Goal: Information Seeking & Learning: Learn about a topic

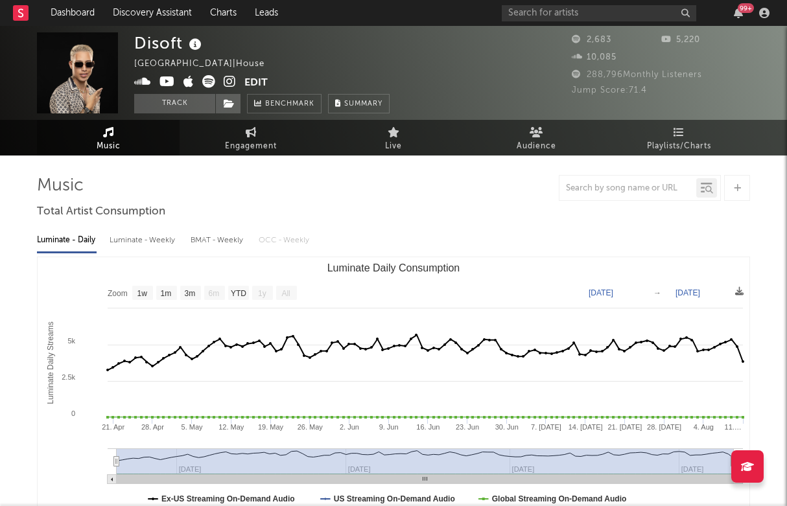
select select "1w"
click at [27, 12] on rect at bounding box center [21, 13] width 16 height 16
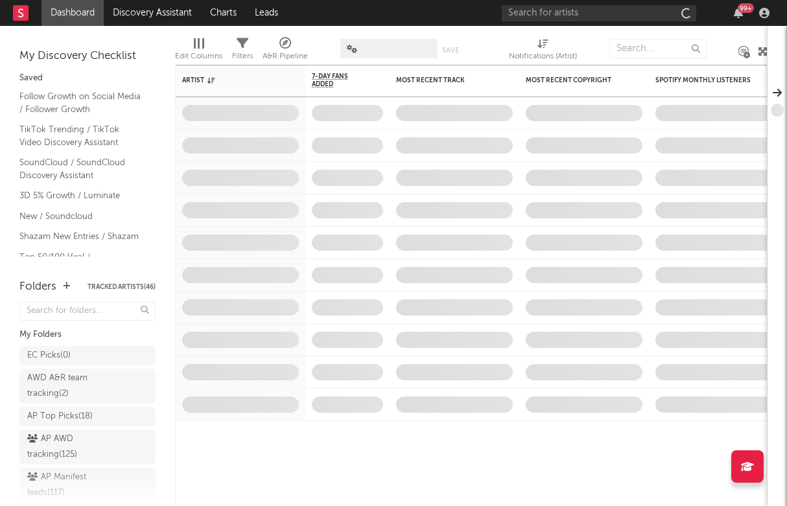
click at [16, 14] on rect at bounding box center [21, 13] width 16 height 16
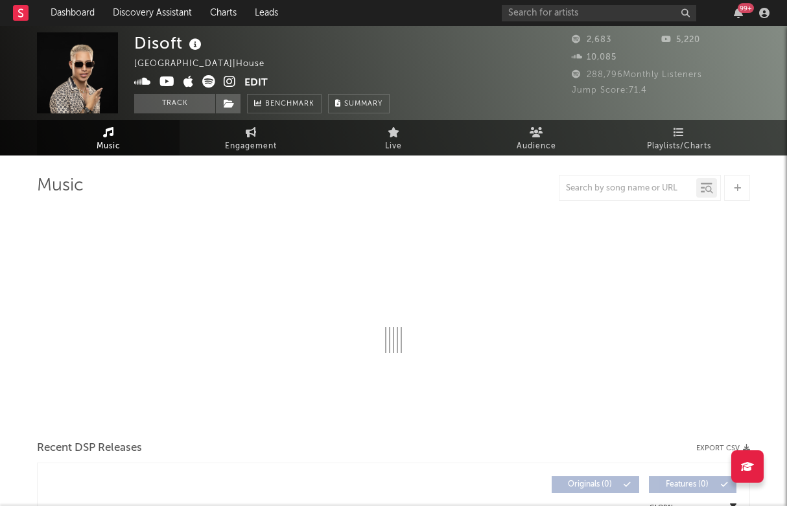
select select "1w"
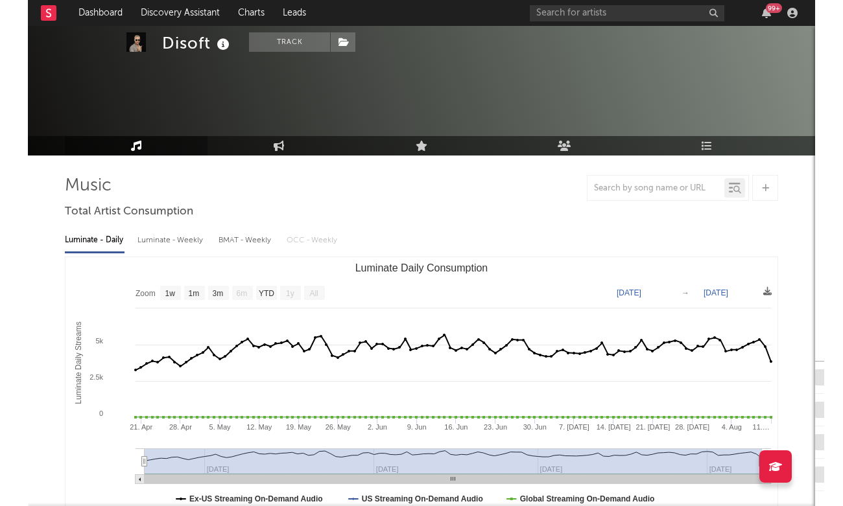
scroll to position [76, 0]
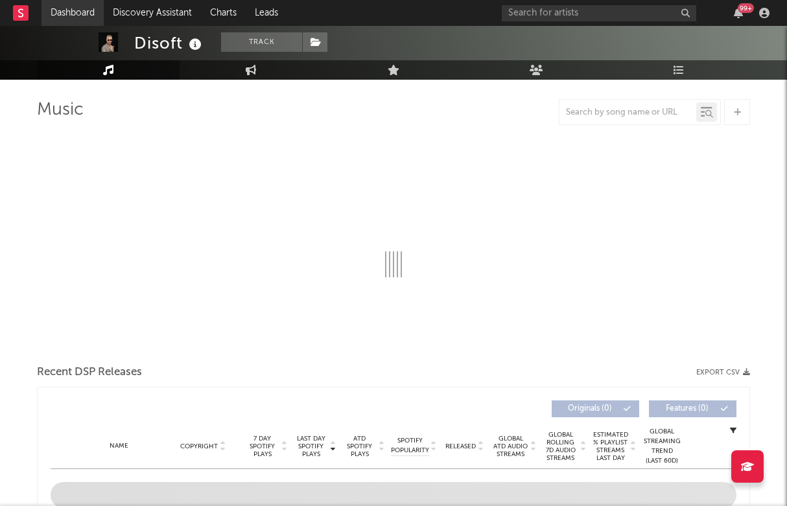
select select "1w"
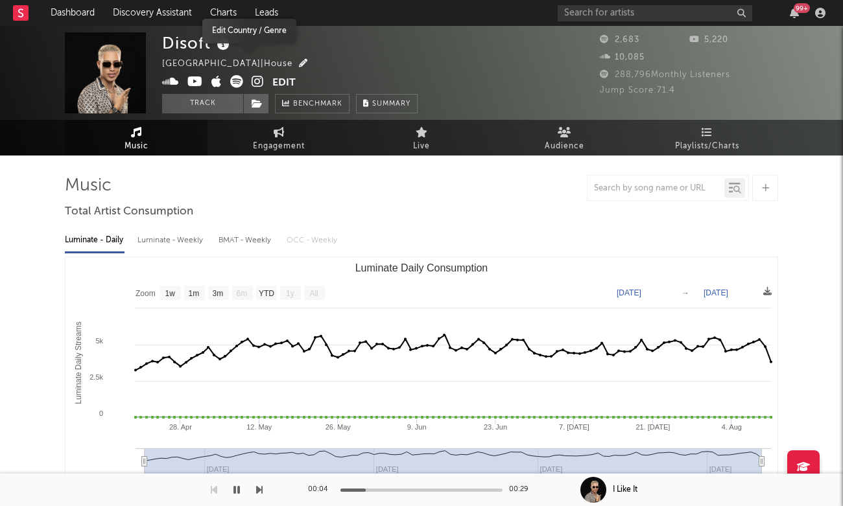
scroll to position [0, 0]
click at [257, 75] on icon at bounding box center [258, 81] width 12 height 13
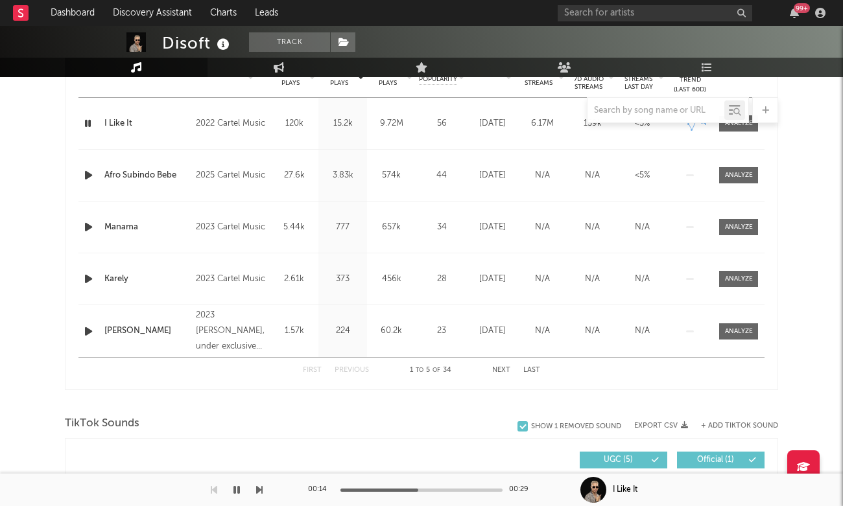
scroll to position [410, 0]
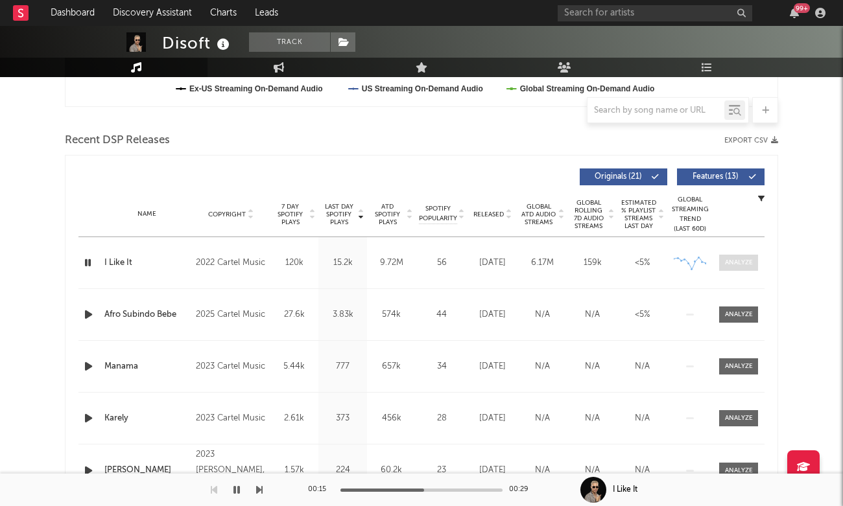
click at [731, 260] on div at bounding box center [739, 263] width 28 height 10
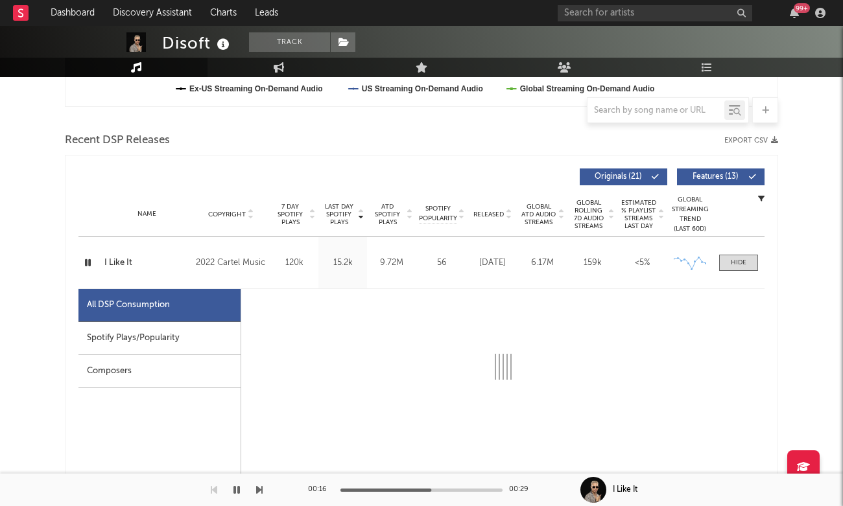
select select "6m"
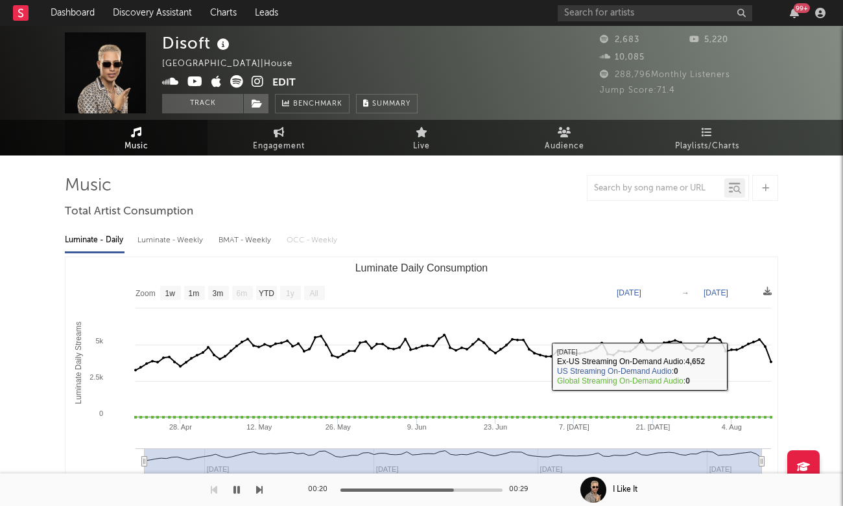
scroll to position [0, 0]
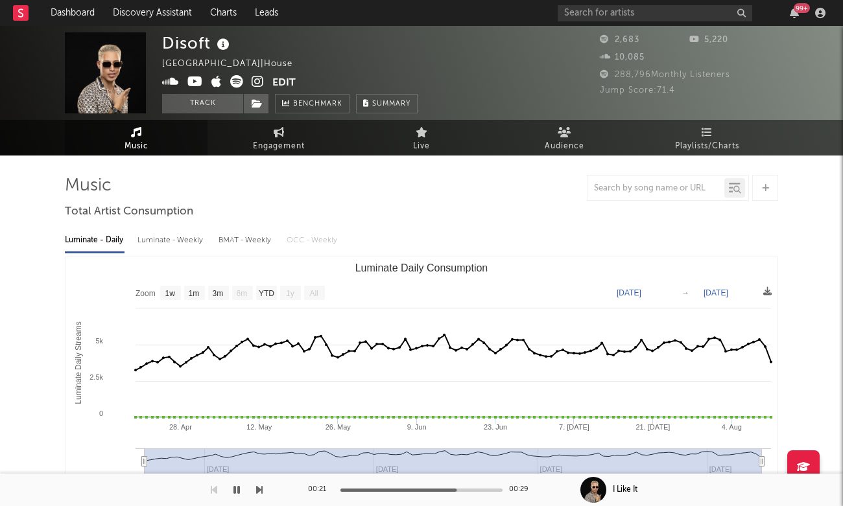
click at [254, 83] on icon at bounding box center [258, 81] width 12 height 13
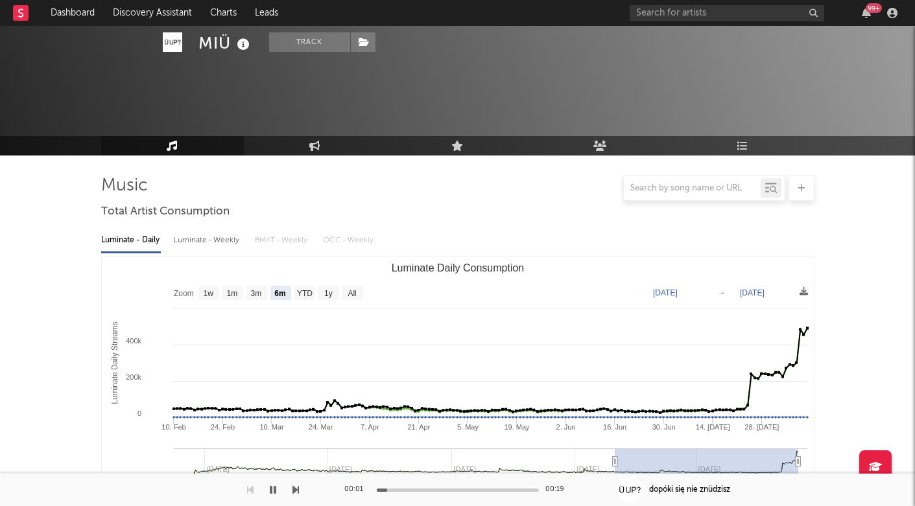
select select "6m"
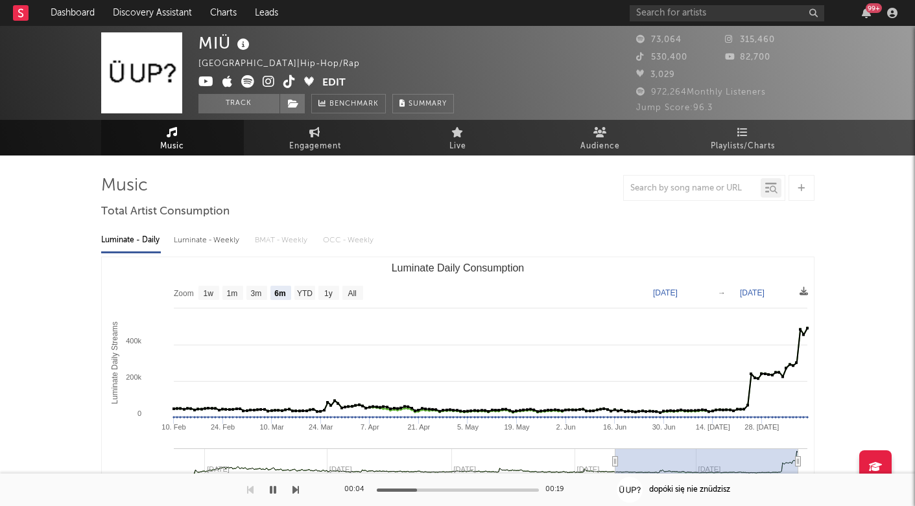
click at [250, 80] on icon at bounding box center [247, 81] width 13 height 13
click at [266, 80] on icon at bounding box center [269, 81] width 12 height 13
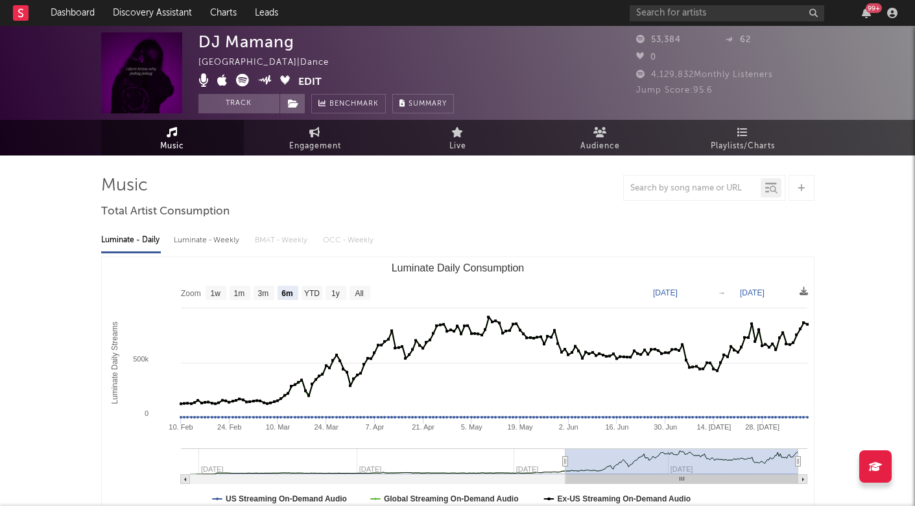
select select "6m"
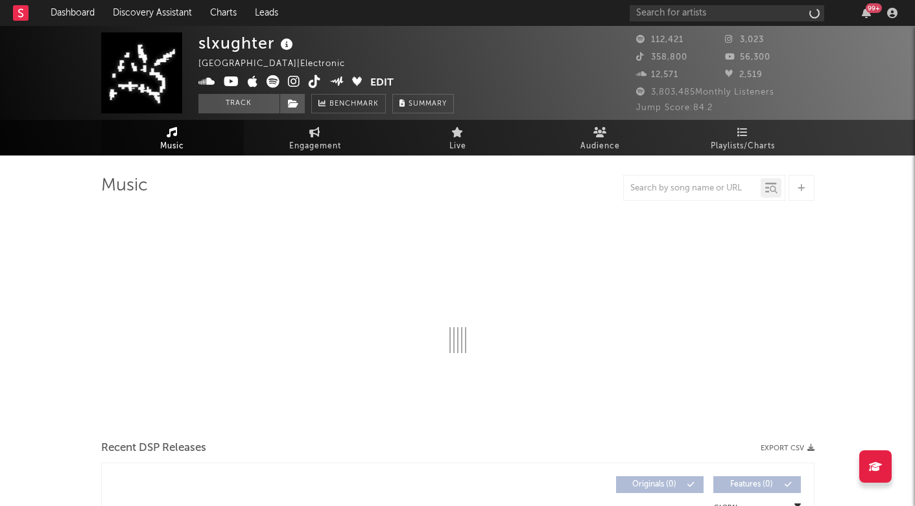
select select "6m"
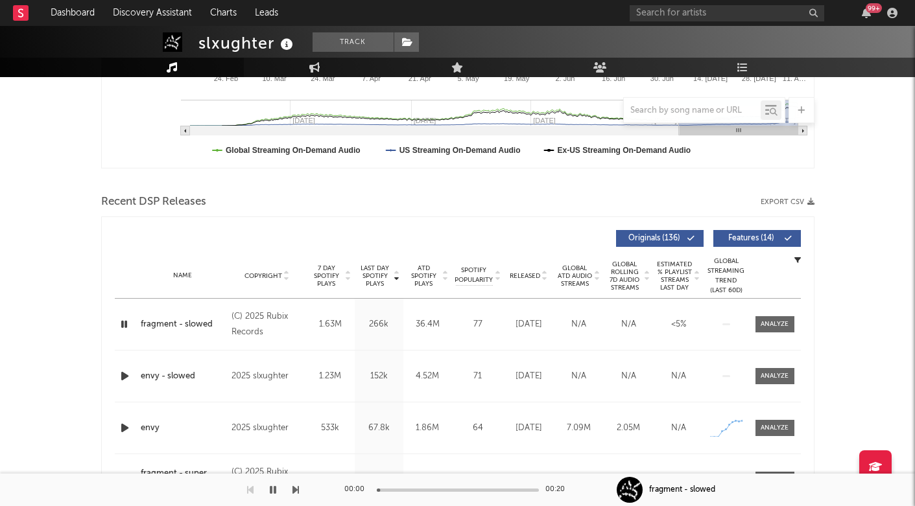
scroll to position [463, 0]
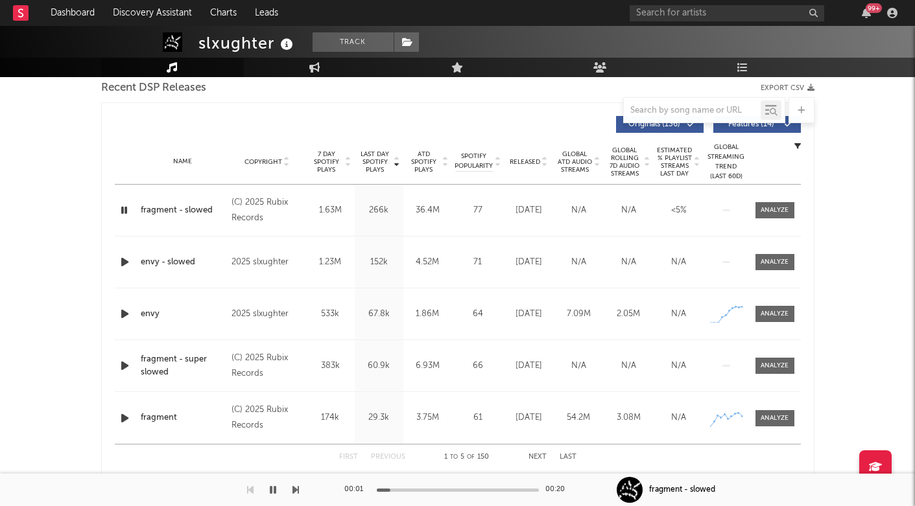
click at [126, 265] on icon "button" at bounding box center [125, 262] width 14 height 16
click at [782, 263] on div at bounding box center [775, 262] width 28 height 10
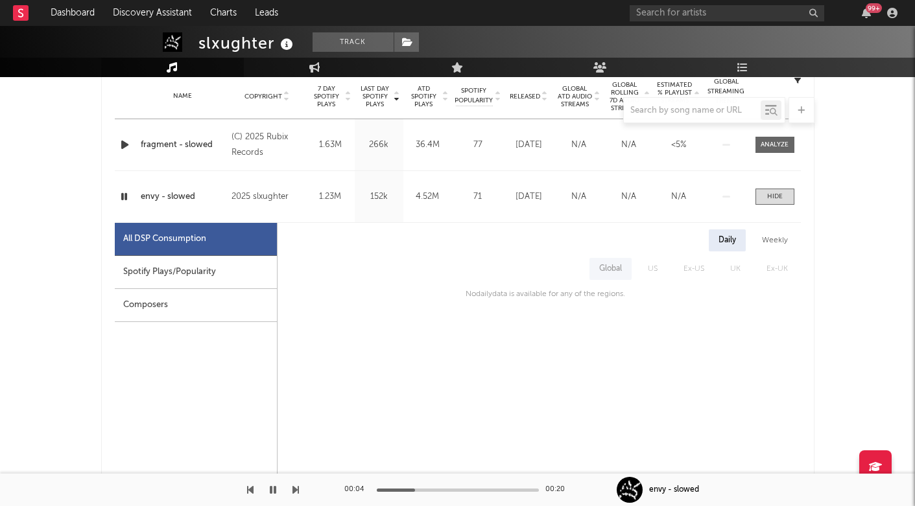
scroll to position [571, 0]
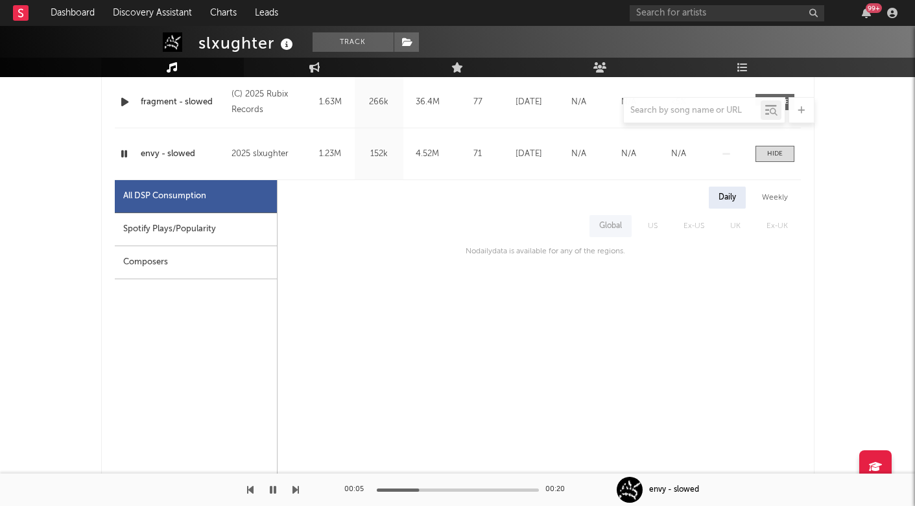
click at [233, 232] on div "Spotify Plays/Popularity" at bounding box center [196, 229] width 162 height 33
select select "1w"
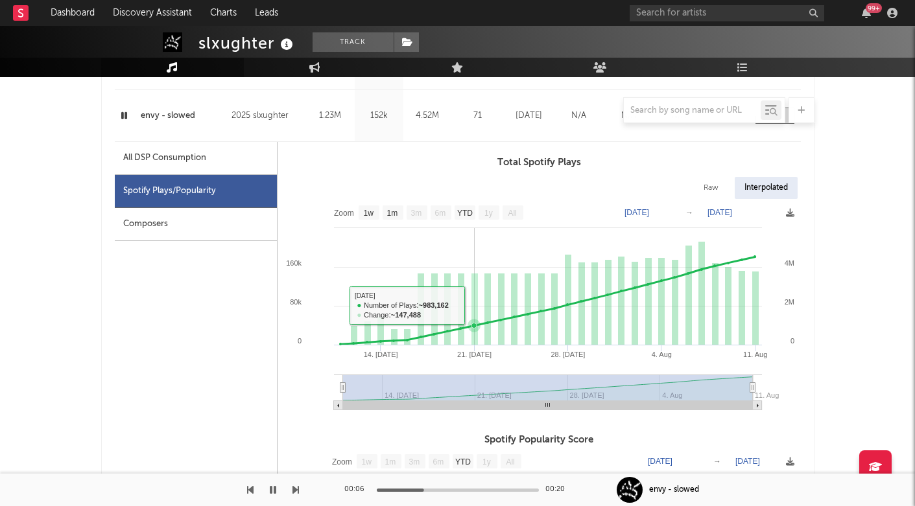
scroll to position [611, 0]
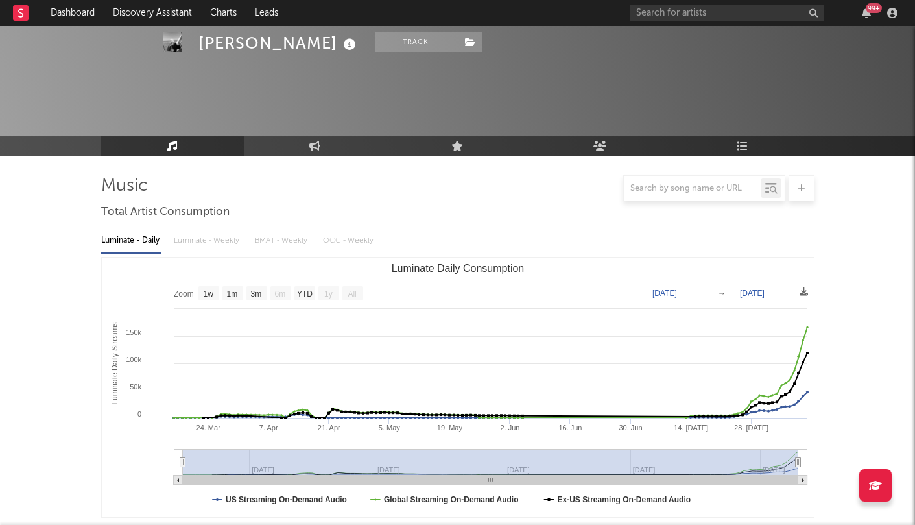
select select "1w"
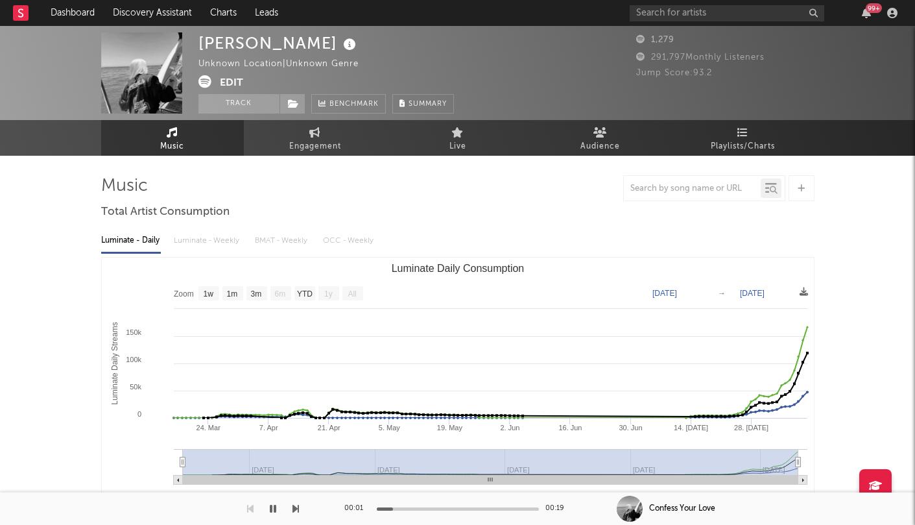
click at [218, 53] on div "neal" at bounding box center [278, 42] width 161 height 21
copy div "neal"
click at [204, 82] on icon at bounding box center [204, 81] width 13 height 13
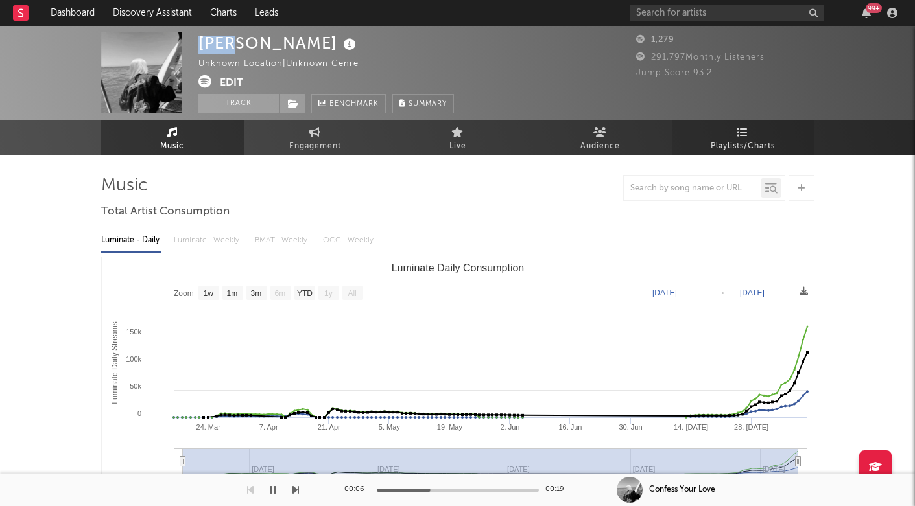
click at [729, 130] on link "Playlists/Charts" at bounding box center [743, 138] width 143 height 36
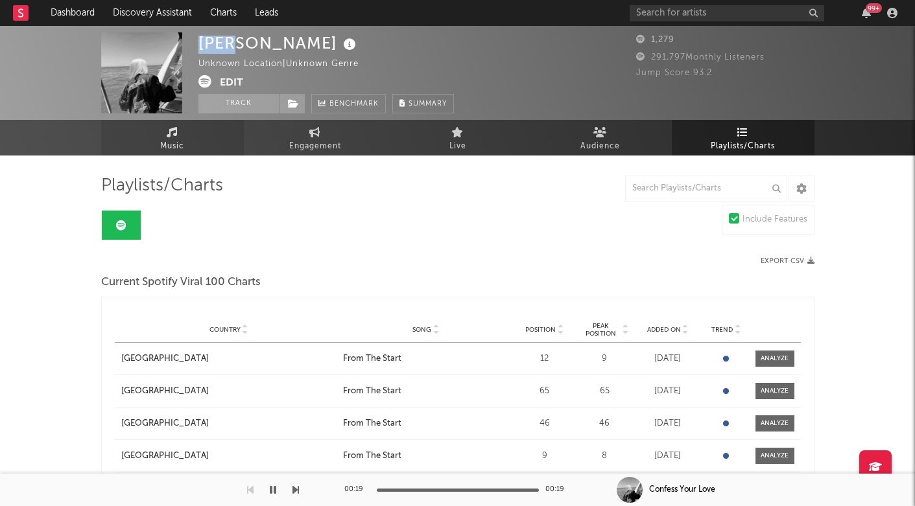
click at [184, 139] on span "Music" at bounding box center [172, 147] width 24 height 16
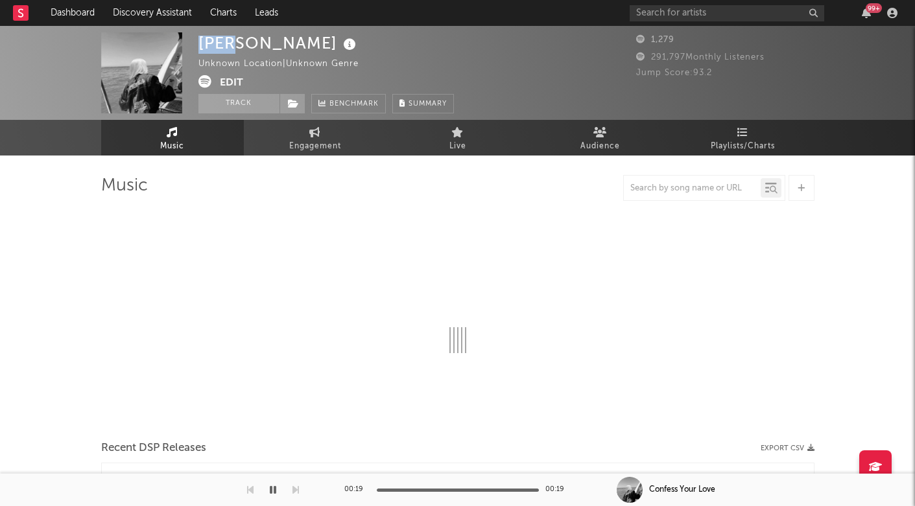
select select "1w"
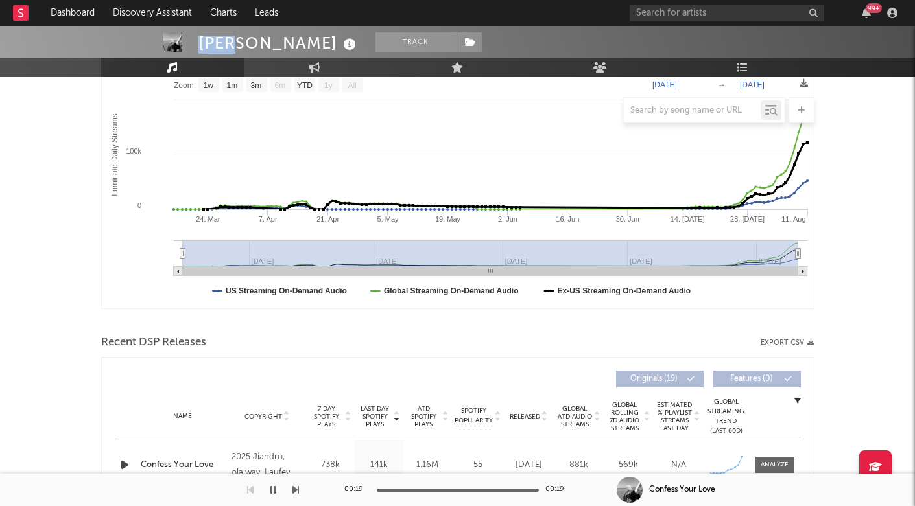
scroll to position [273, 0]
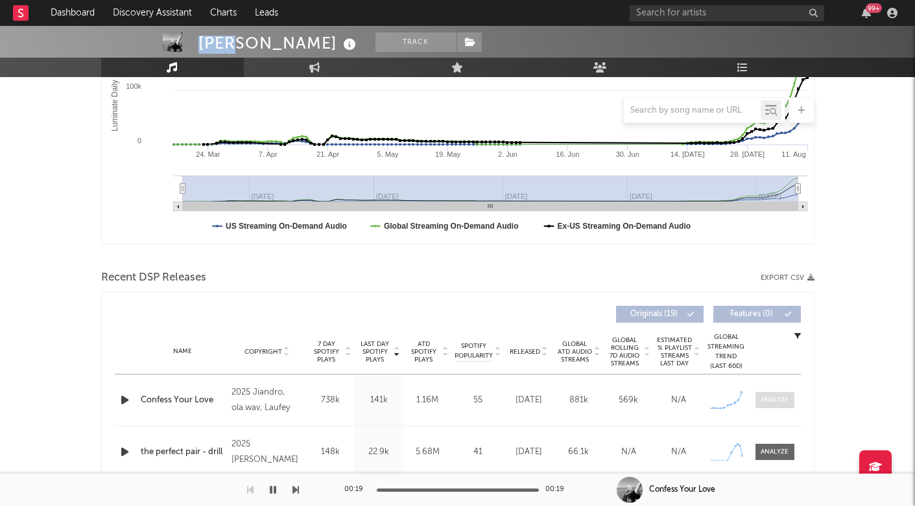
click at [786, 404] on div at bounding box center [775, 401] width 28 height 10
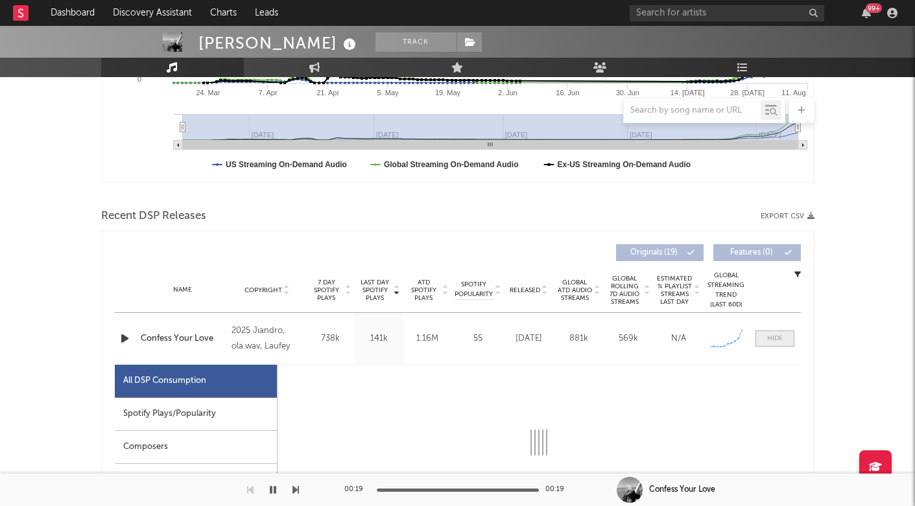
scroll to position [545, 0]
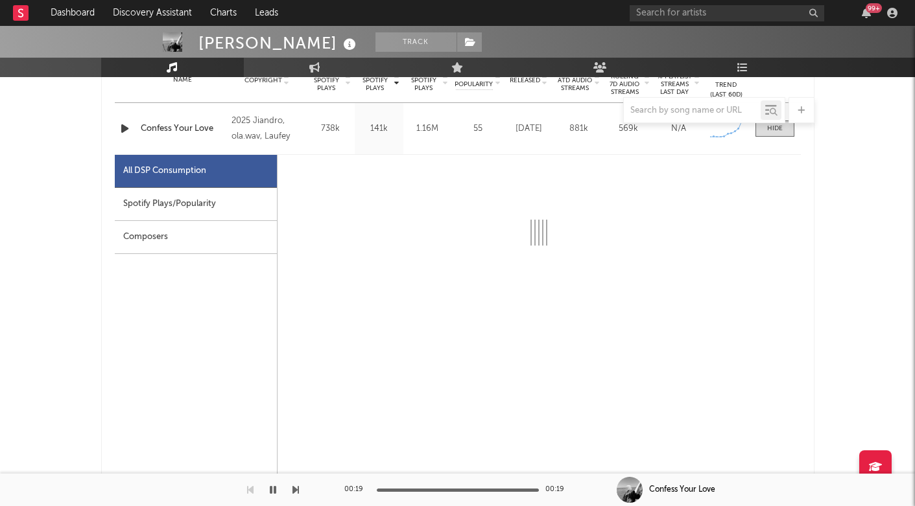
select select "1w"
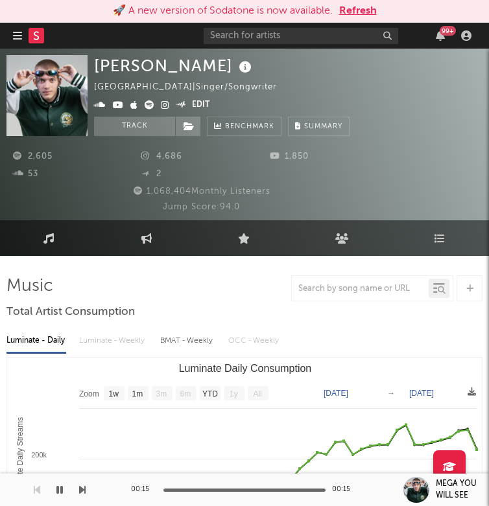
select select "1w"
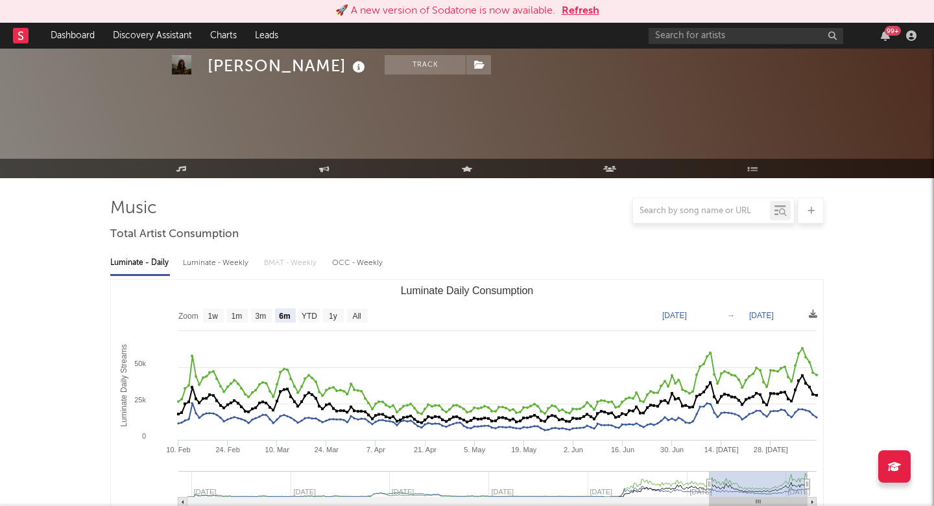
select select "6m"
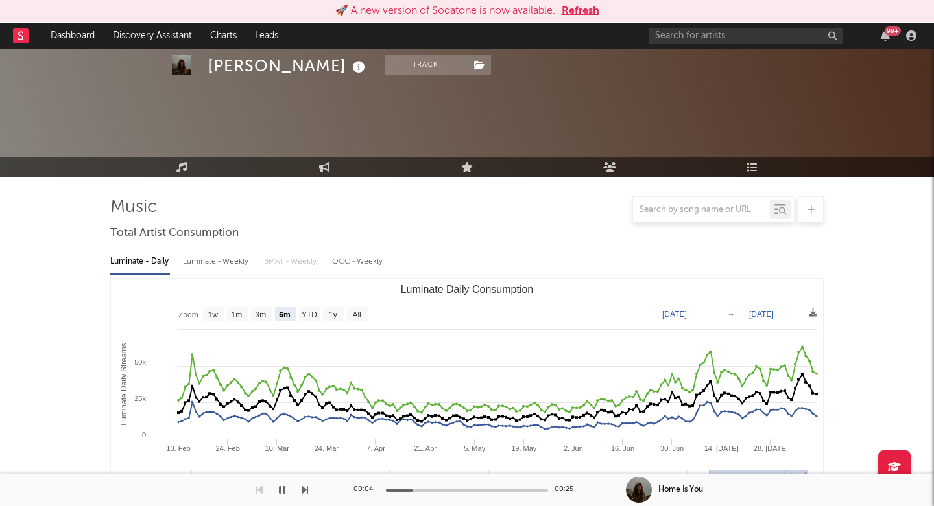
scroll to position [394, 0]
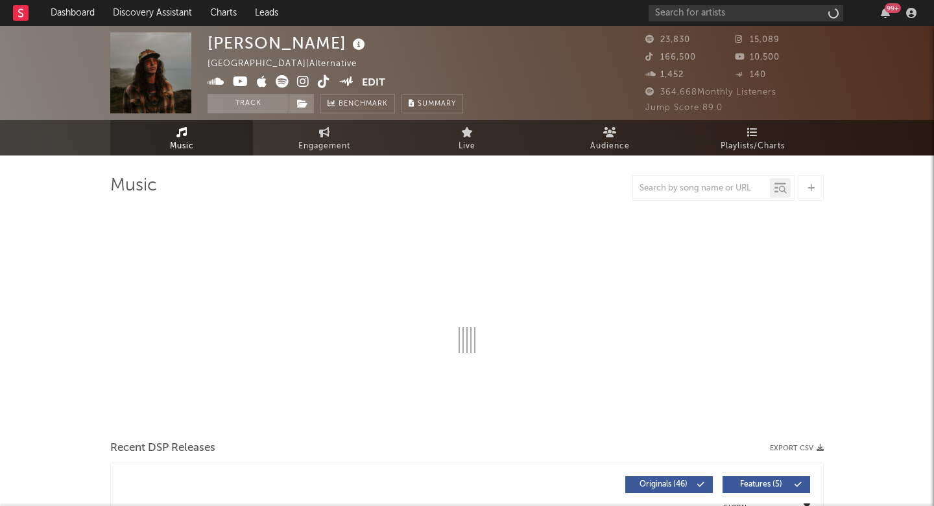
select select "6m"
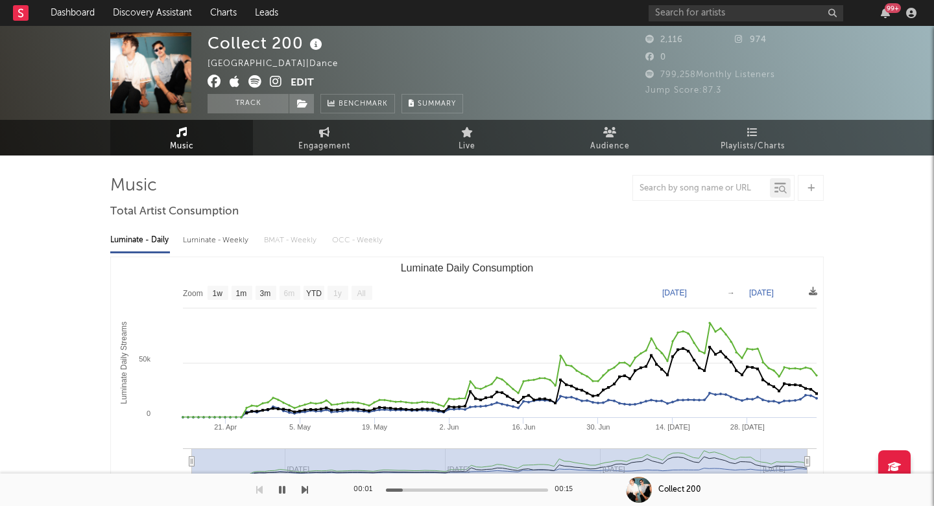
select select "1w"
click at [271, 78] on icon at bounding box center [276, 81] width 12 height 13
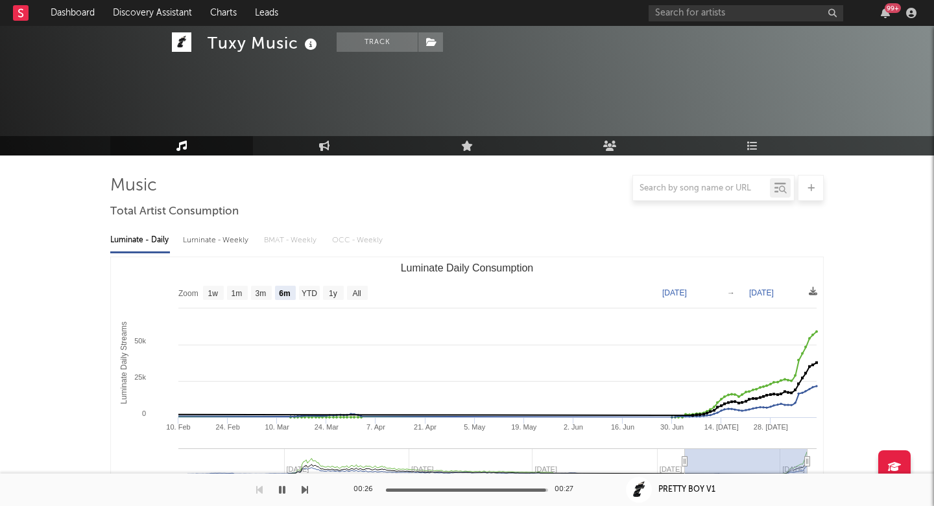
select select "6m"
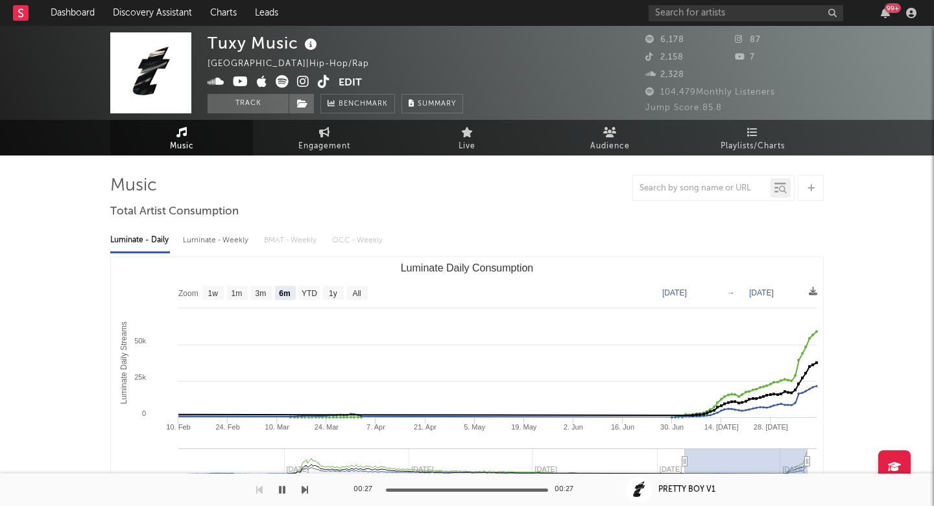
click at [298, 82] on icon at bounding box center [303, 81] width 12 height 13
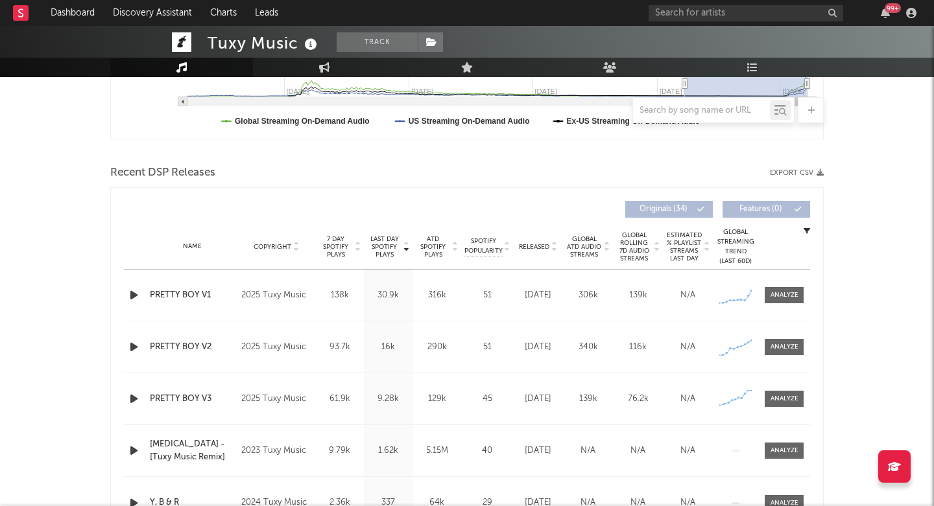
scroll to position [379, 0]
click at [135, 351] on icon "button" at bounding box center [134, 346] width 14 height 16
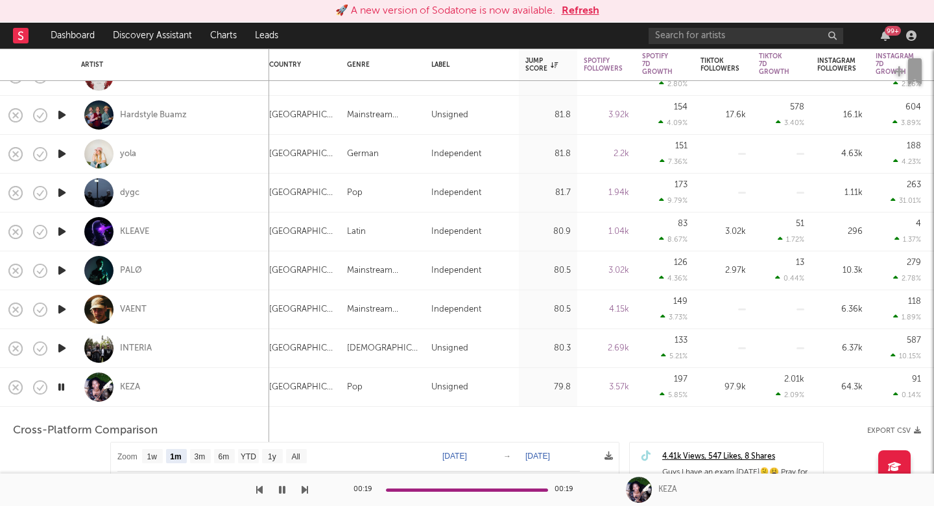
select select "1m"
select select "6m"
select select "1m"
select select "6m"
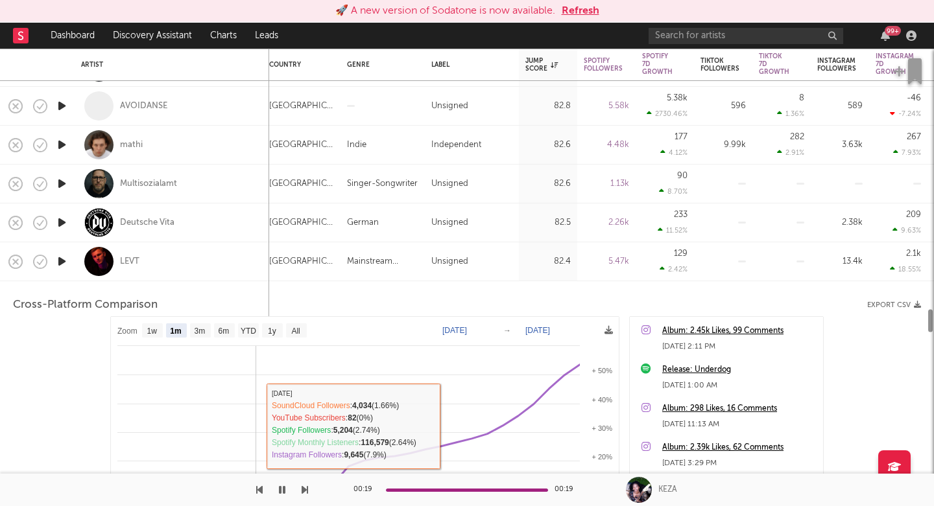
select select "6m"
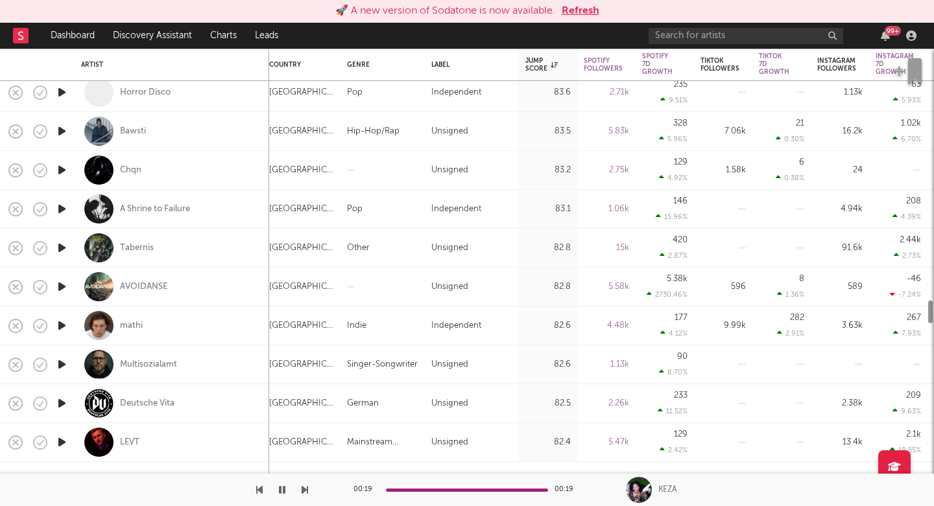
select select "1m"
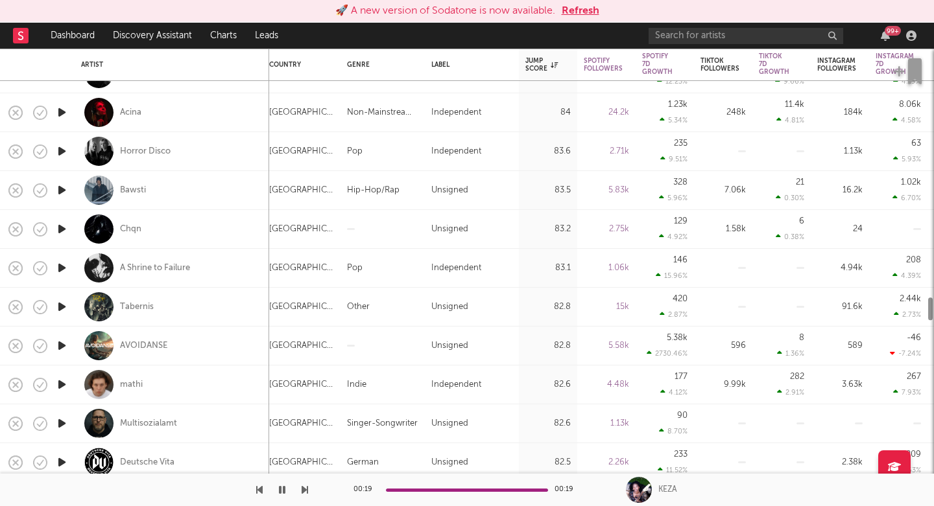
select select "1m"
select select "6m"
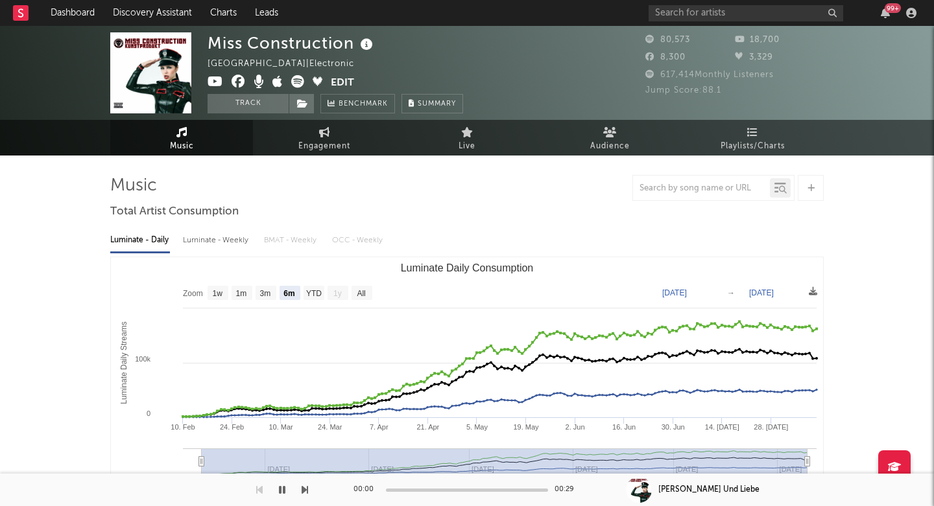
select select "6m"
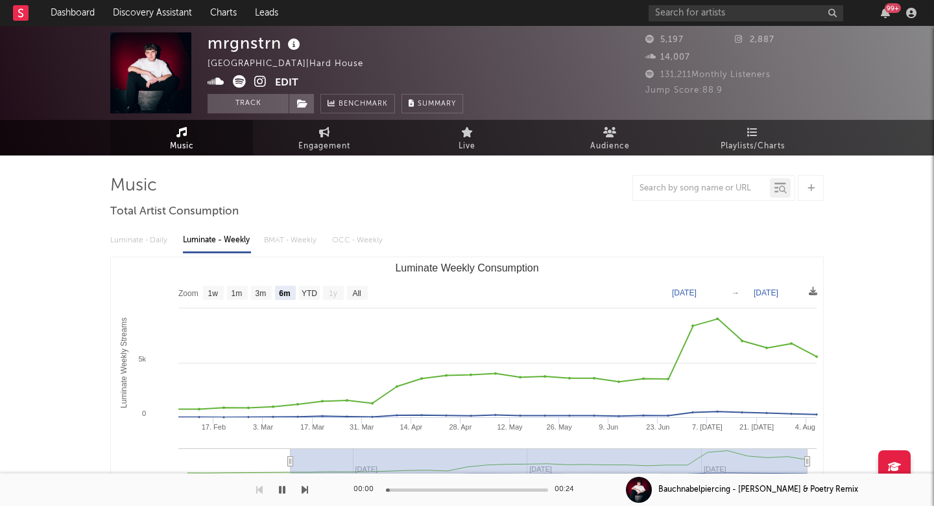
select select "6m"
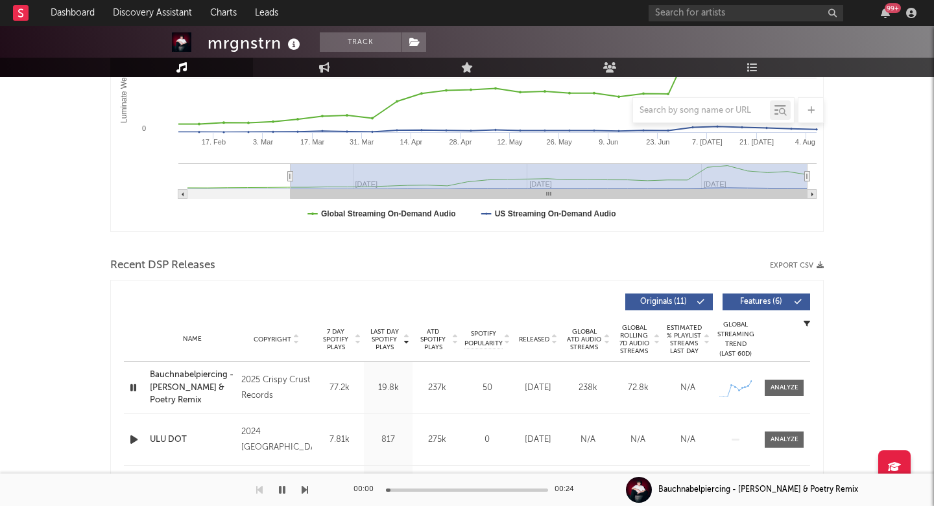
scroll to position [375, 0]
